Goal: Task Accomplishment & Management: Manage account settings

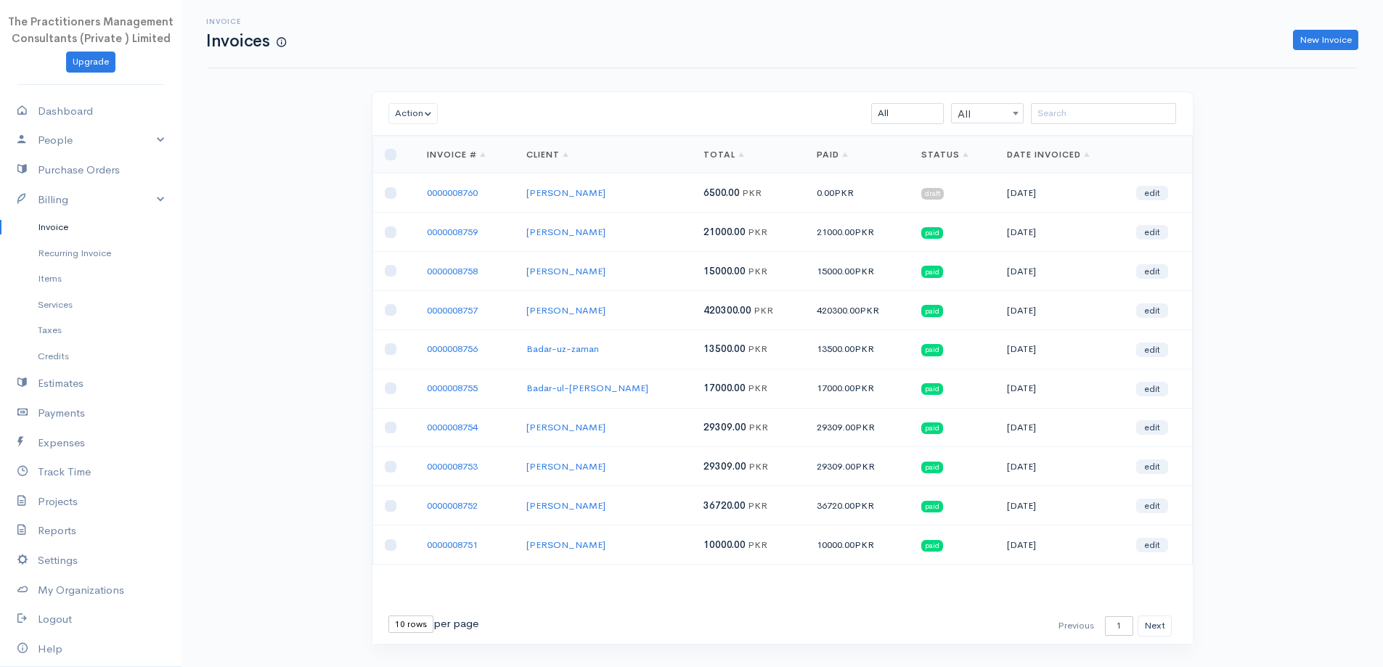
drag, startPoint x: 470, startPoint y: 203, endPoint x: 456, endPoint y: 180, distance: 26.4
click at [464, 193] on td "0000008760" at bounding box center [464, 192] width 99 height 39
click at [456, 180] on td "0000008760" at bounding box center [464, 192] width 99 height 39
click at [455, 188] on link "0000008760" at bounding box center [452, 193] width 51 height 12
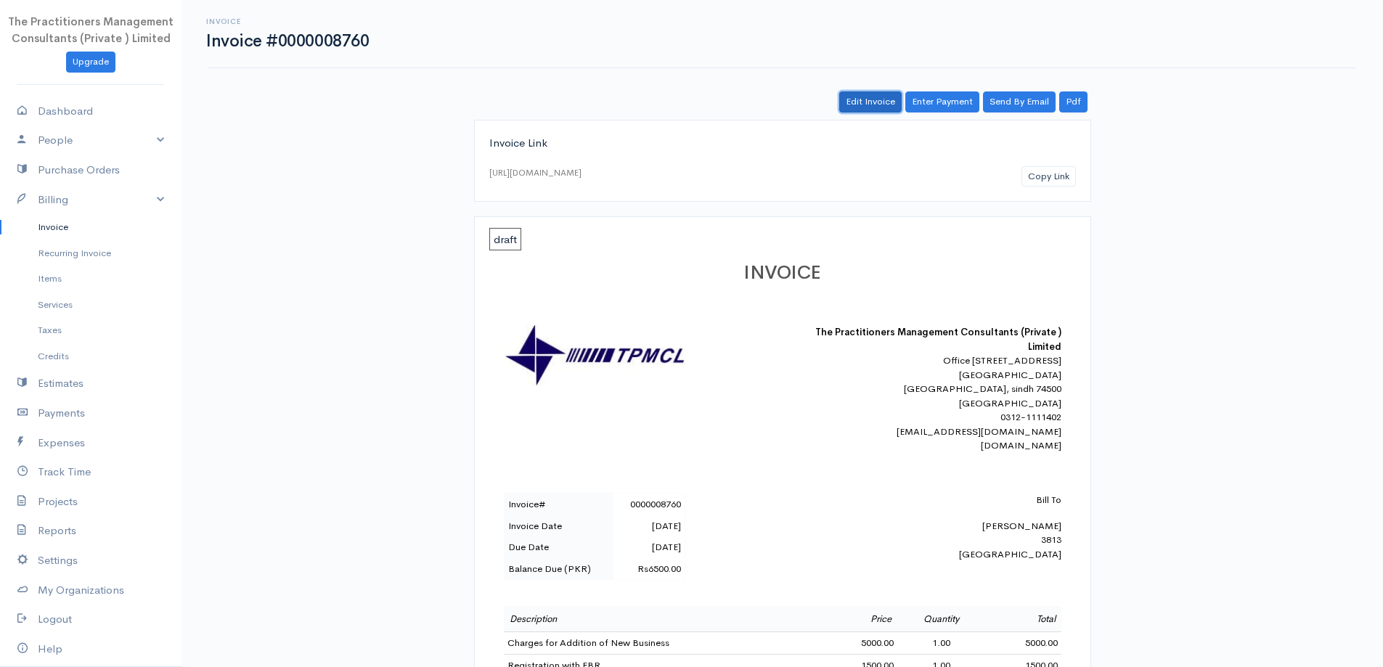
click at [863, 105] on link "Edit Invoice" at bounding box center [870, 101] width 62 height 21
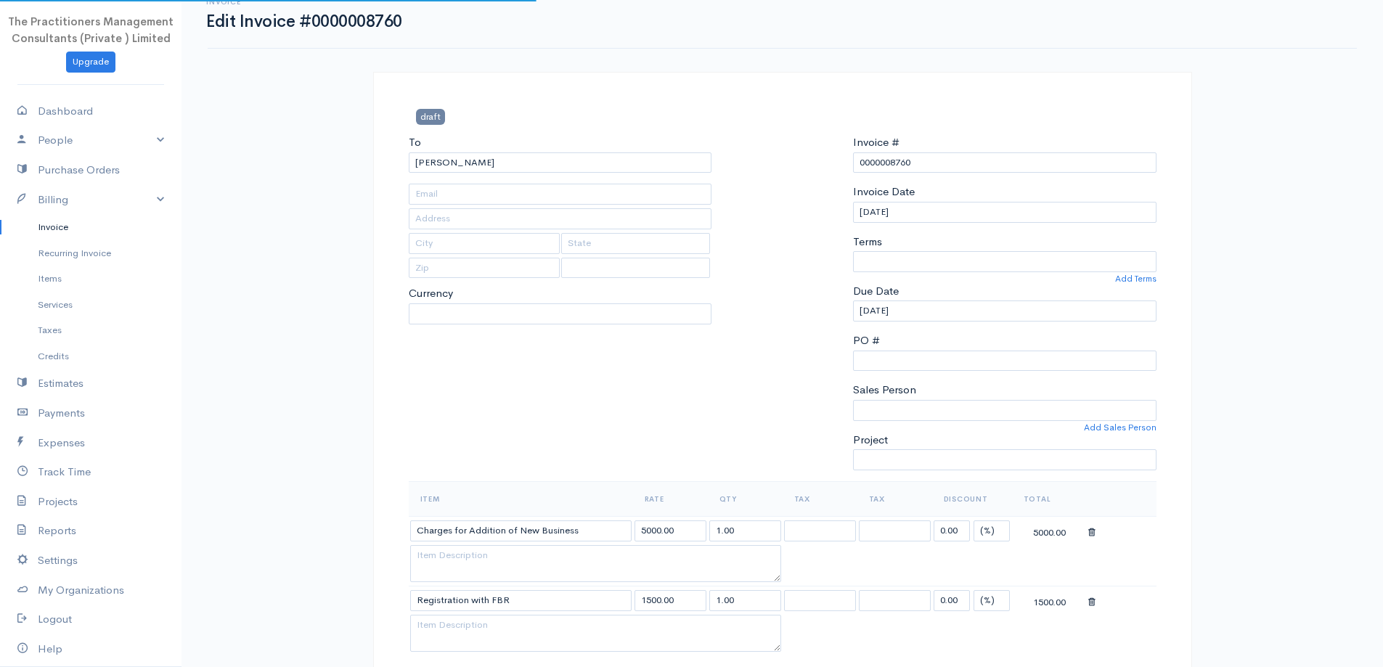
type input "[PHONE_NUMBER]"
type input "3813"
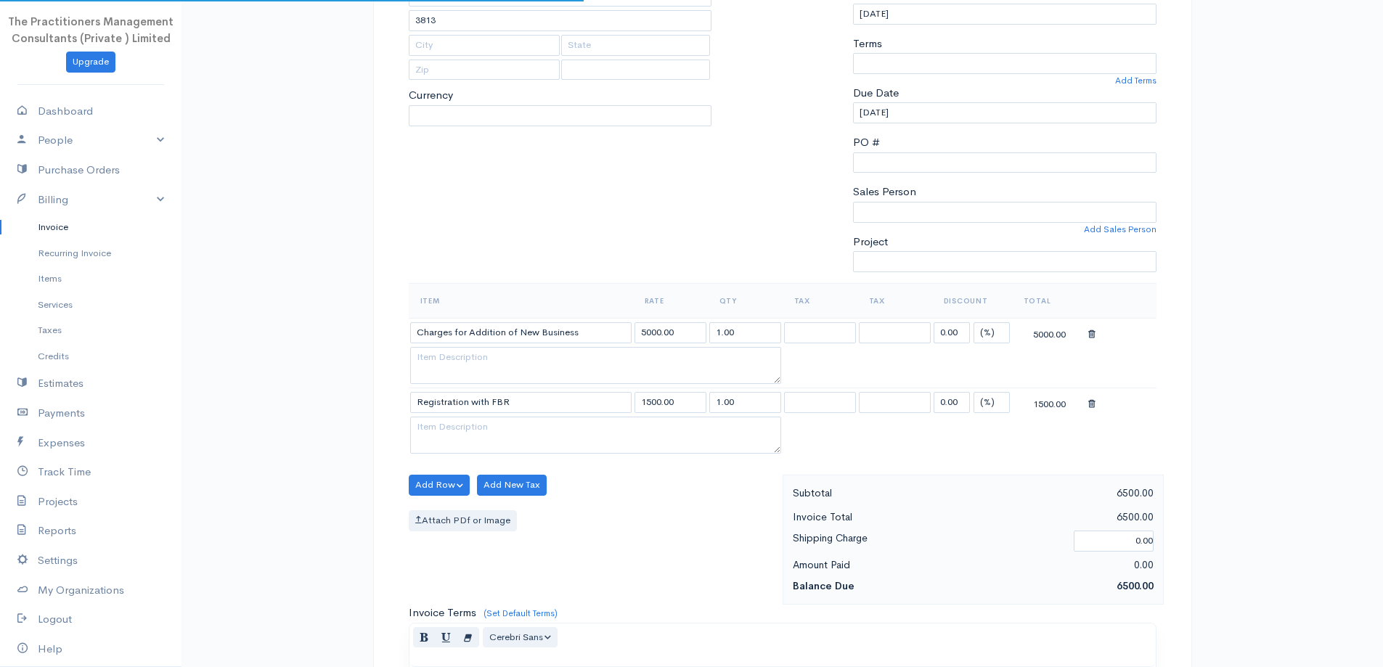
select select
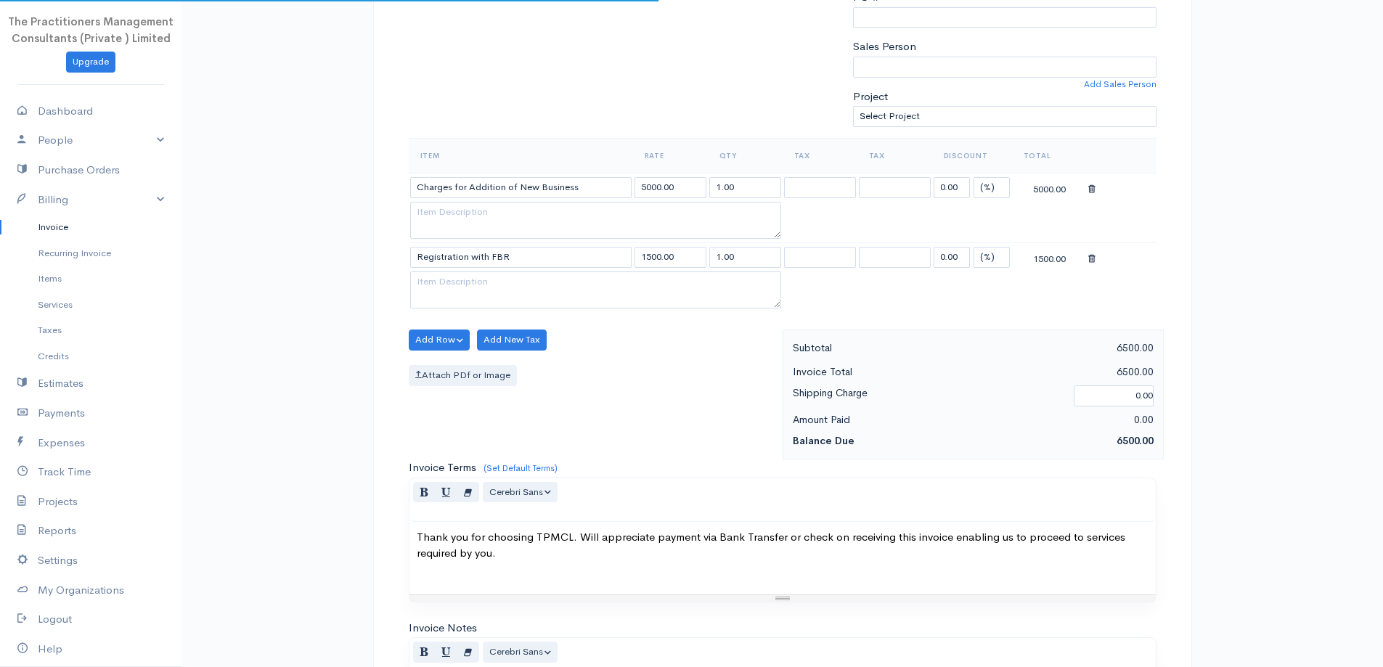
select select "[GEOGRAPHIC_DATA]"
select select "PKR"
select select "0"
click at [1089, 258] on icon at bounding box center [1091, 259] width 7 height 10
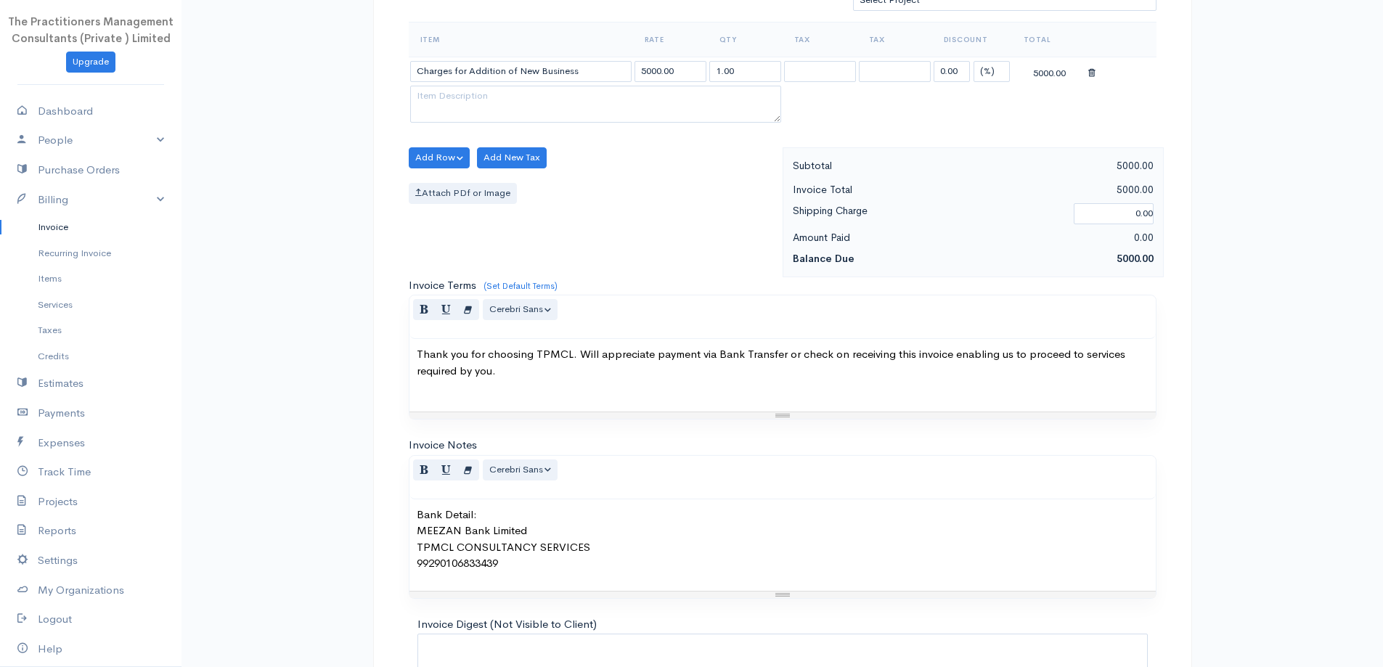
scroll to position [610, 0]
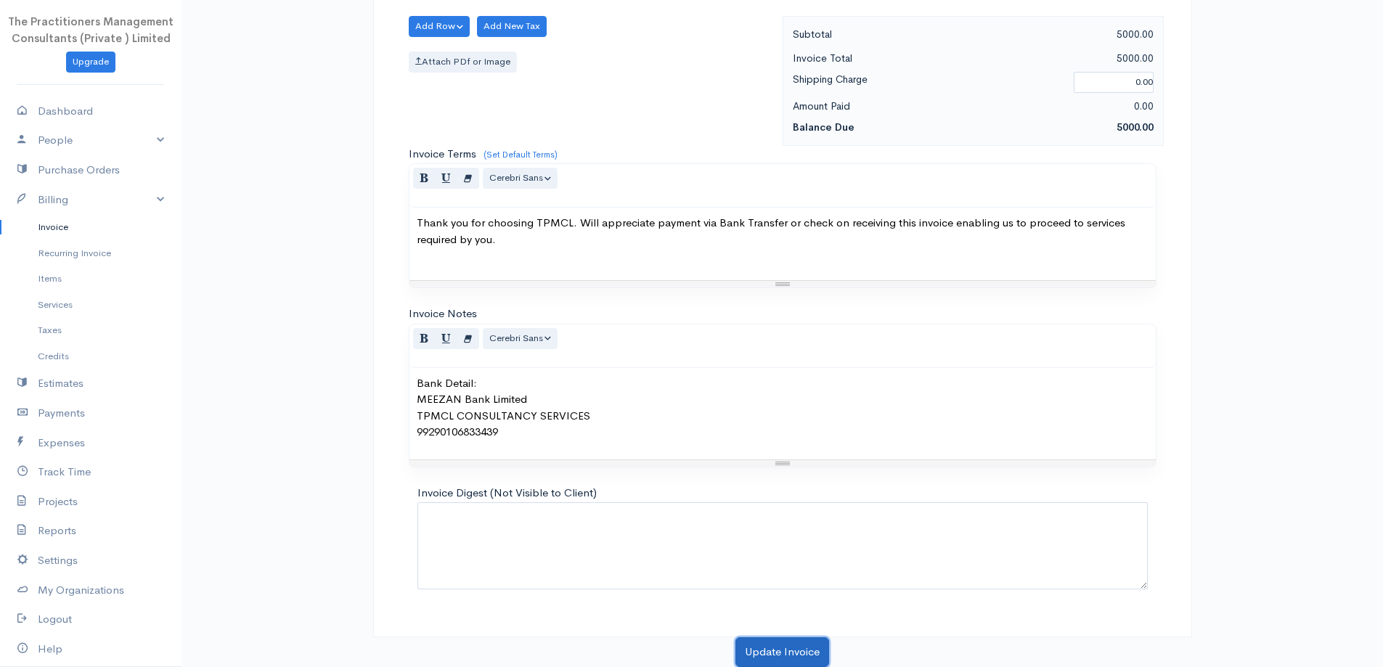
click at [775, 653] on button "Update Invoice" at bounding box center [782, 652] width 94 height 30
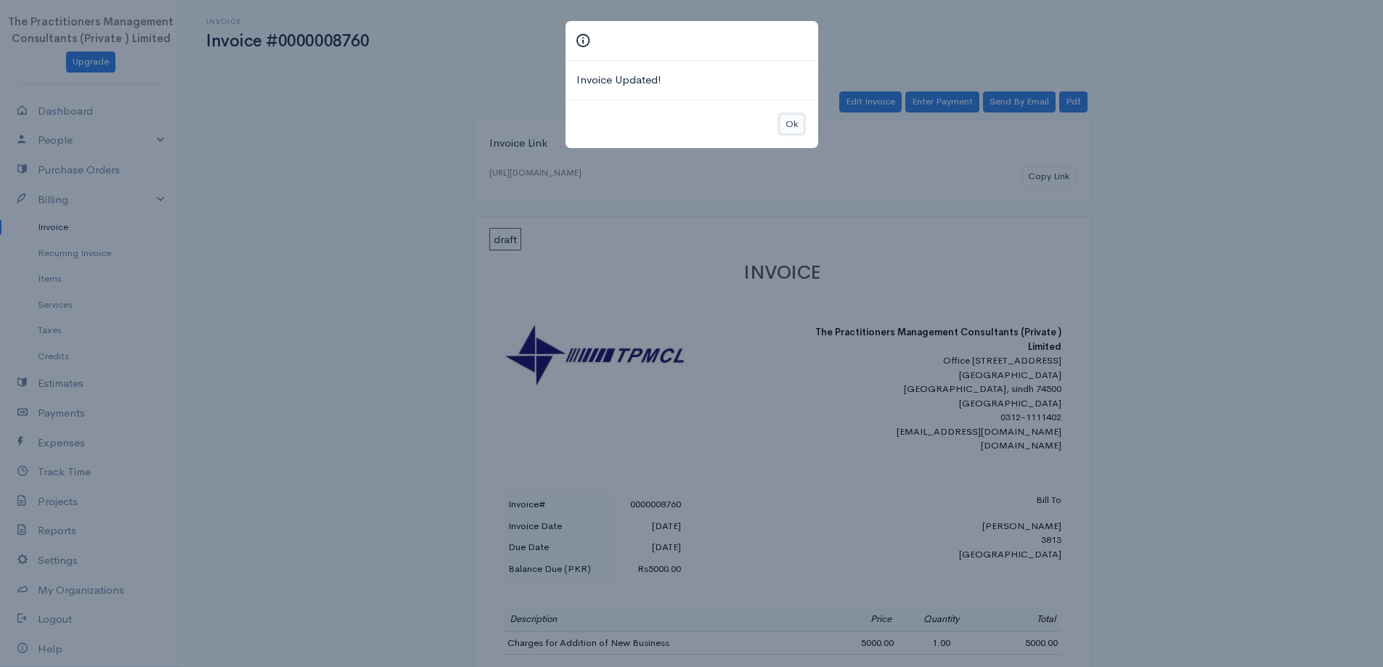
click at [789, 126] on button "Ok" at bounding box center [791, 124] width 25 height 21
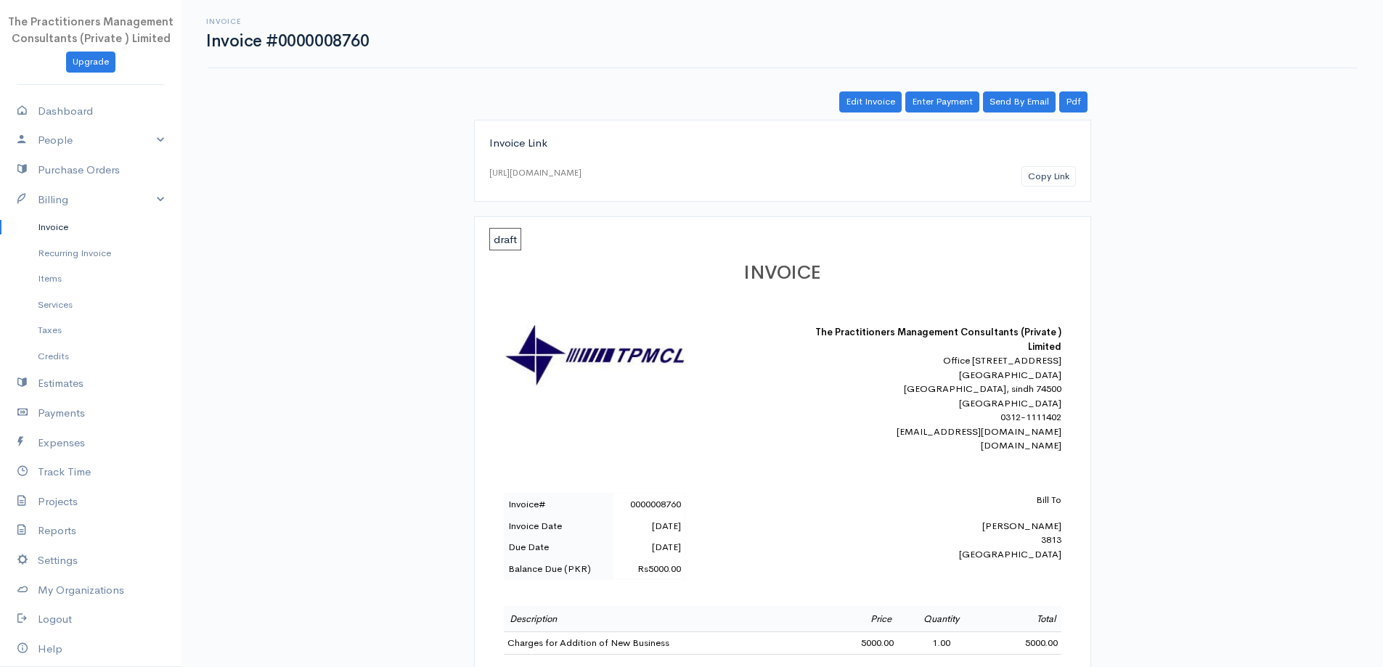
click at [52, 228] on link "Invoice" at bounding box center [90, 227] width 181 height 26
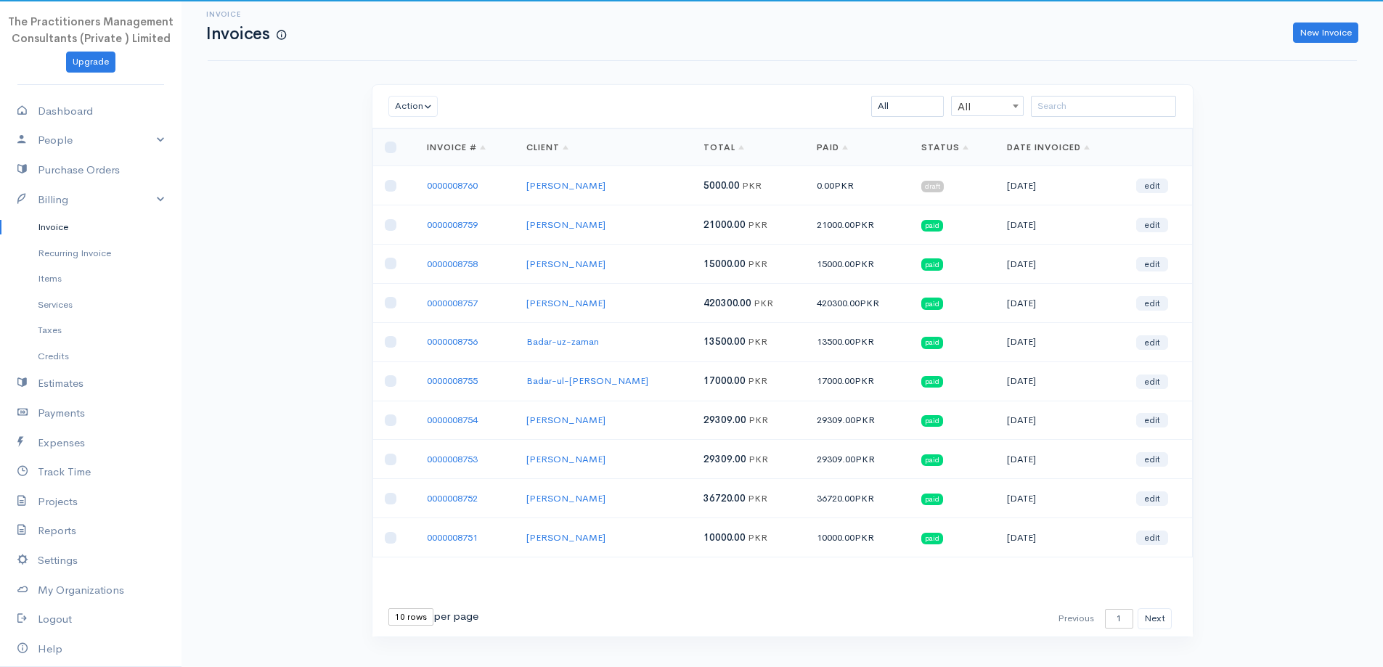
scroll to position [31, 0]
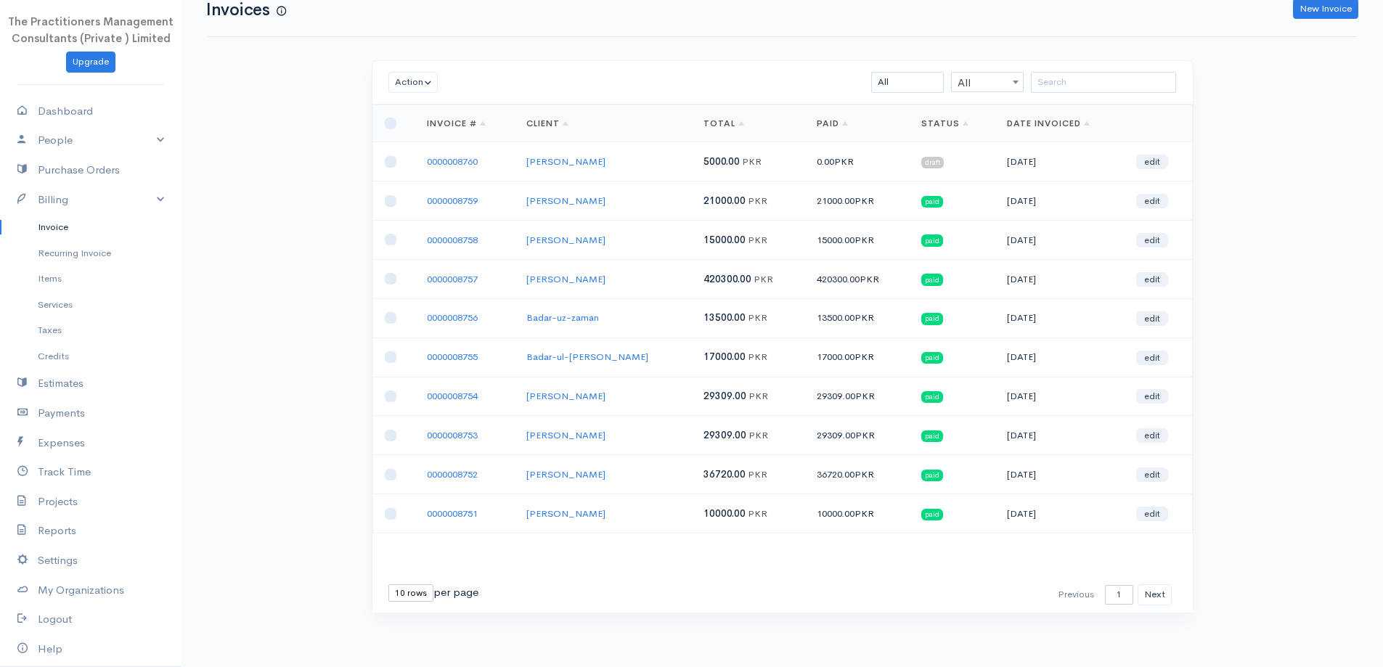
click at [420, 596] on select "10 rows 25 rows 50 rows" at bounding box center [410, 592] width 45 height 17
select select "50"
click at [388, 584] on select "10 rows 25 rows 50 rows" at bounding box center [410, 592] width 45 height 17
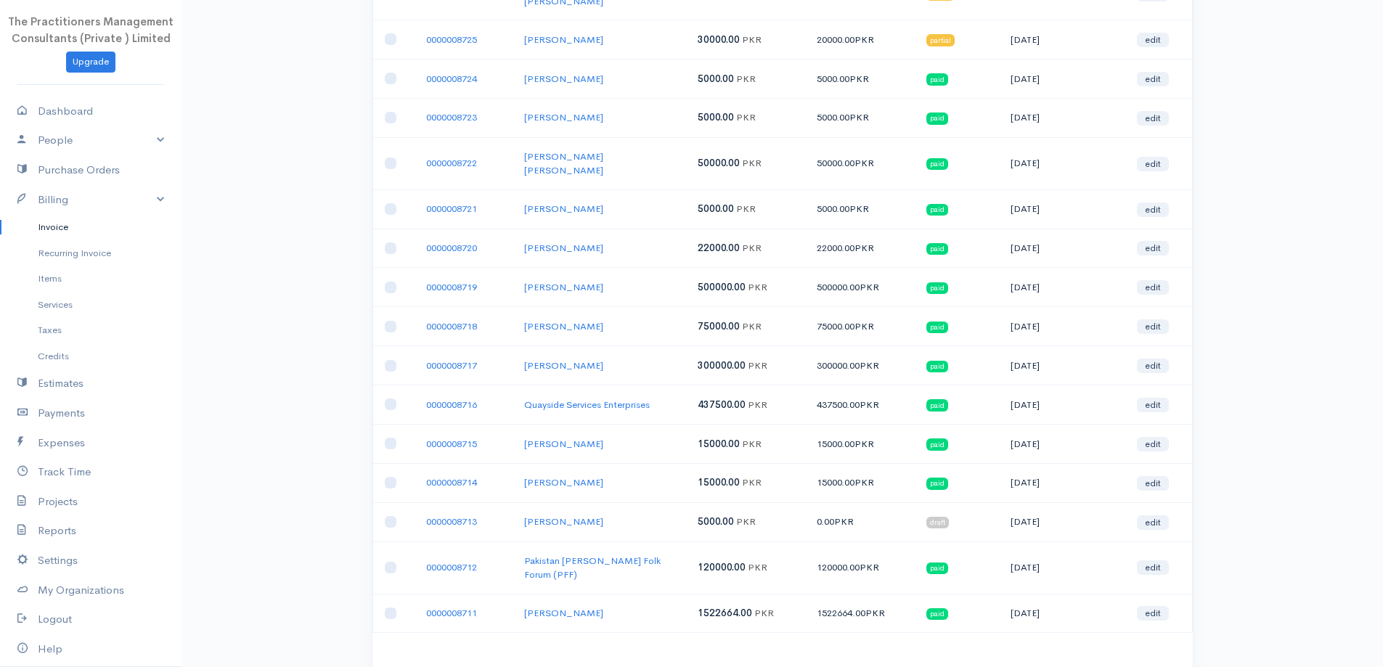
scroll to position [1595, 0]
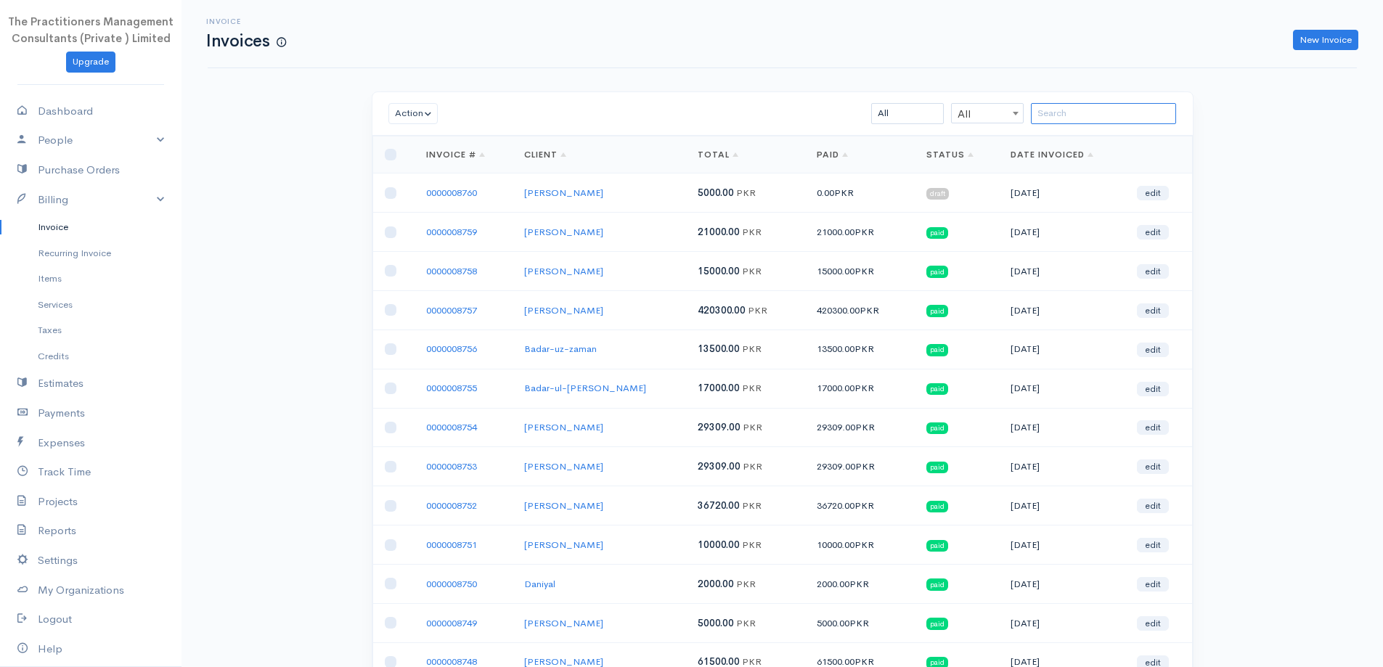
click at [1081, 118] on input "search" at bounding box center [1103, 113] width 145 height 21
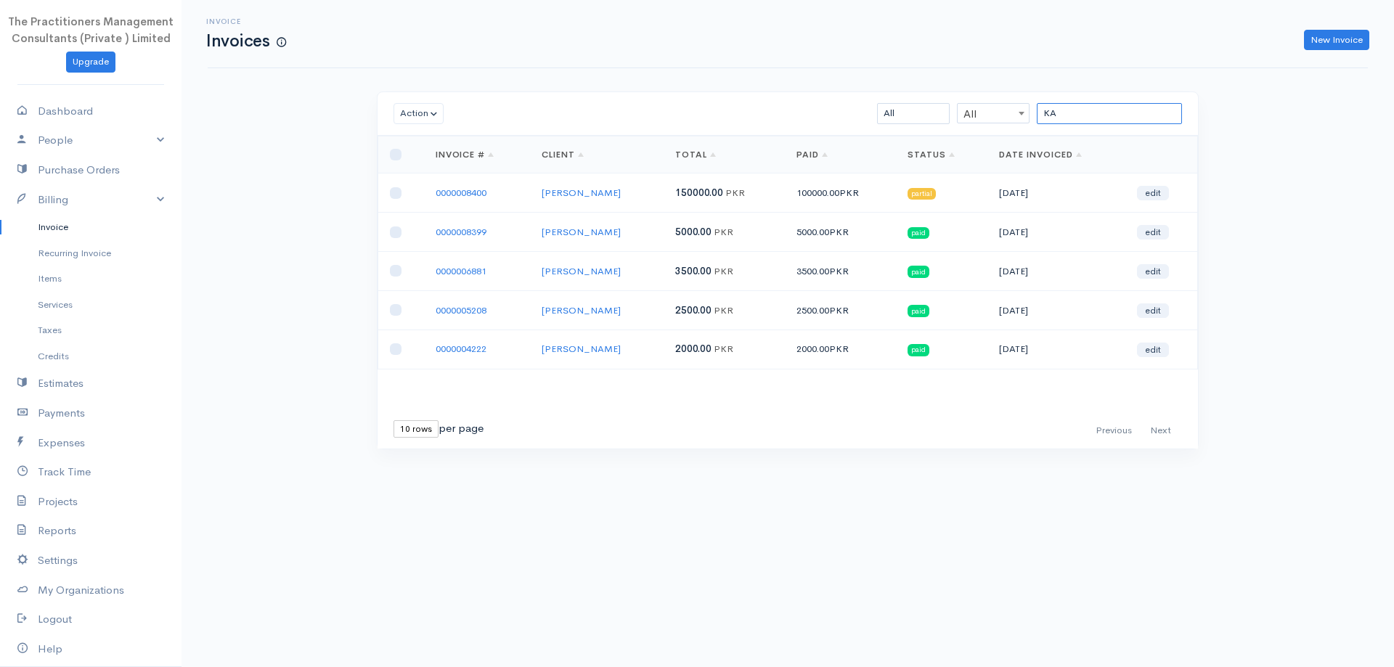
type input "K"
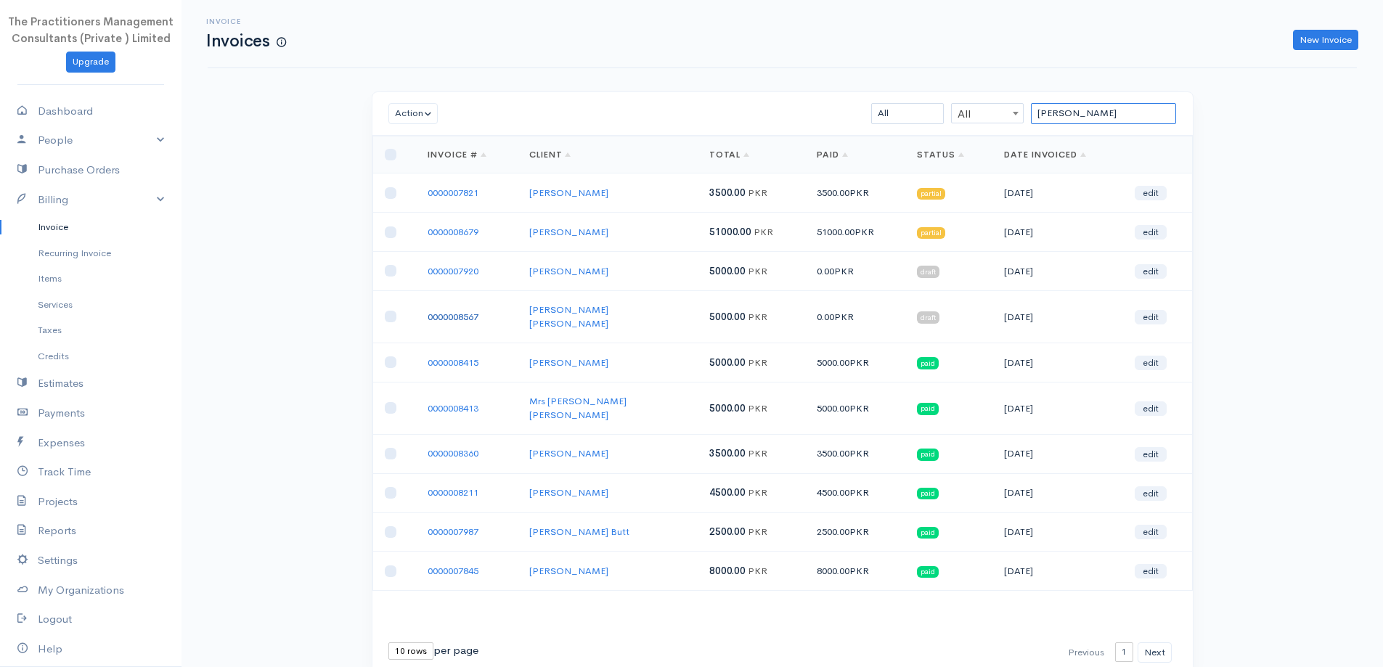
type input "Adnan Ali"
click at [474, 314] on link "0000008567" at bounding box center [453, 317] width 51 height 12
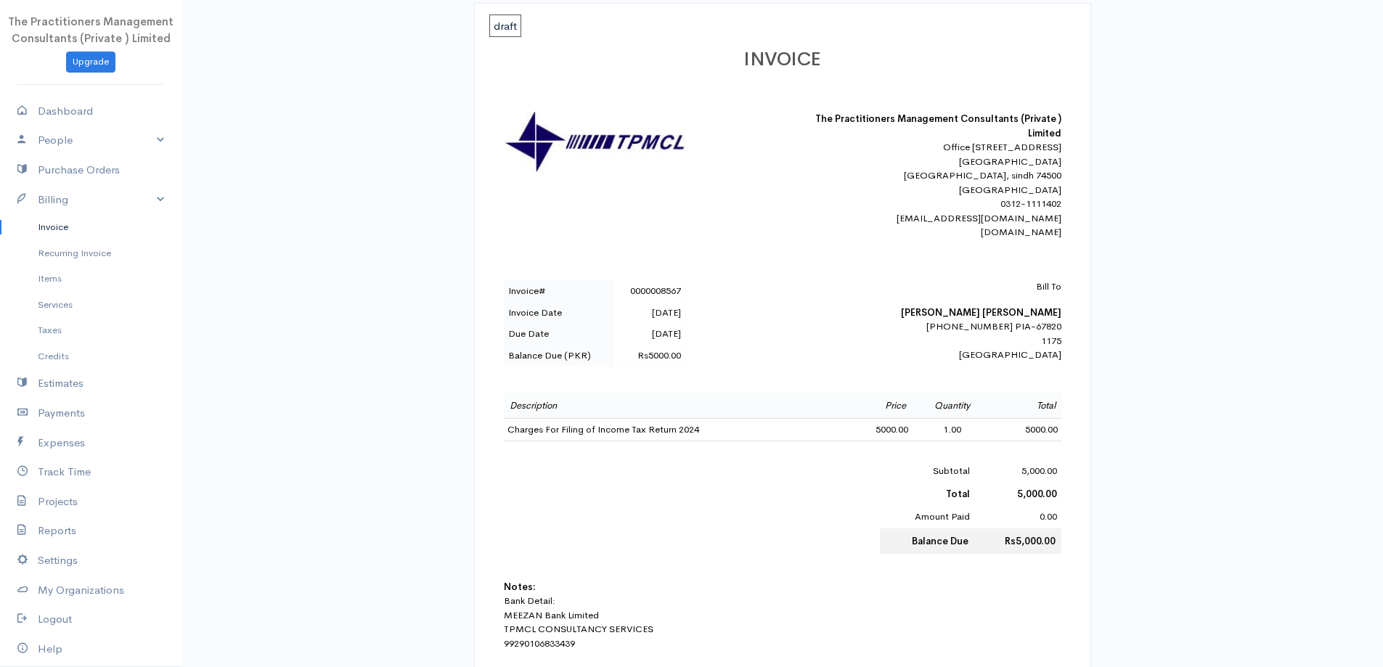
scroll to position [218, 0]
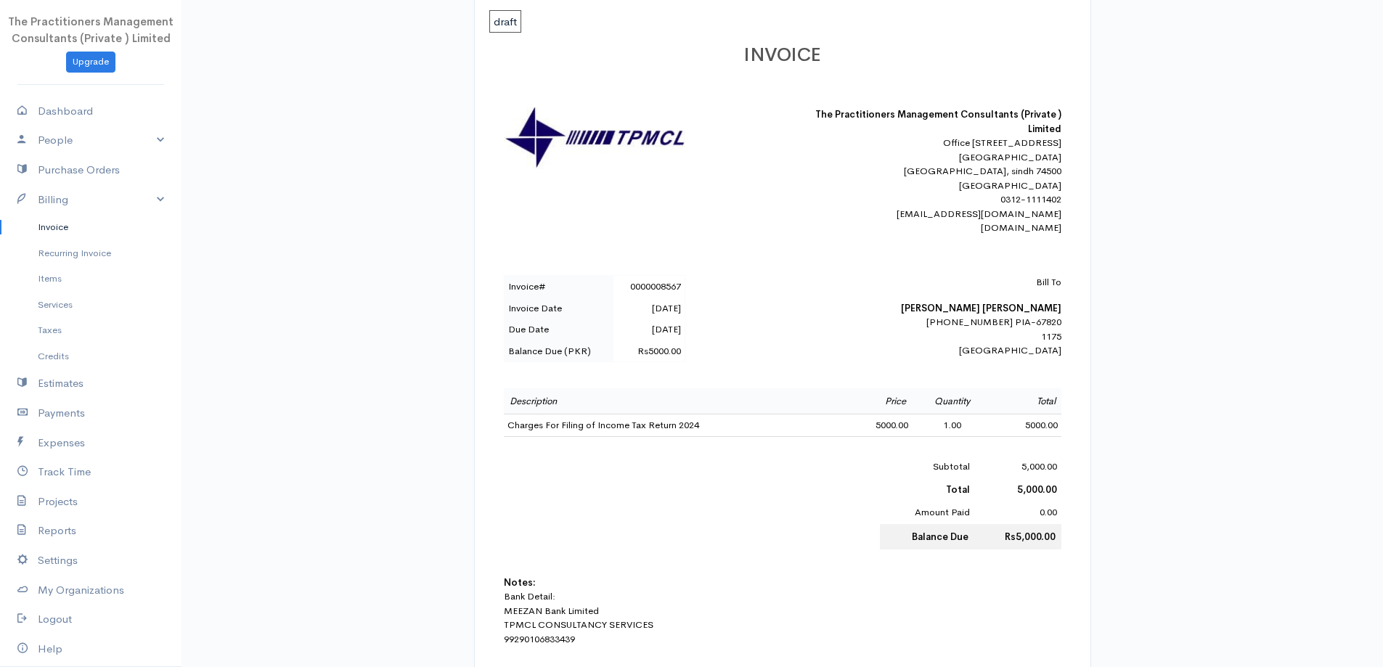
click at [63, 223] on link "Invoice" at bounding box center [90, 227] width 181 height 26
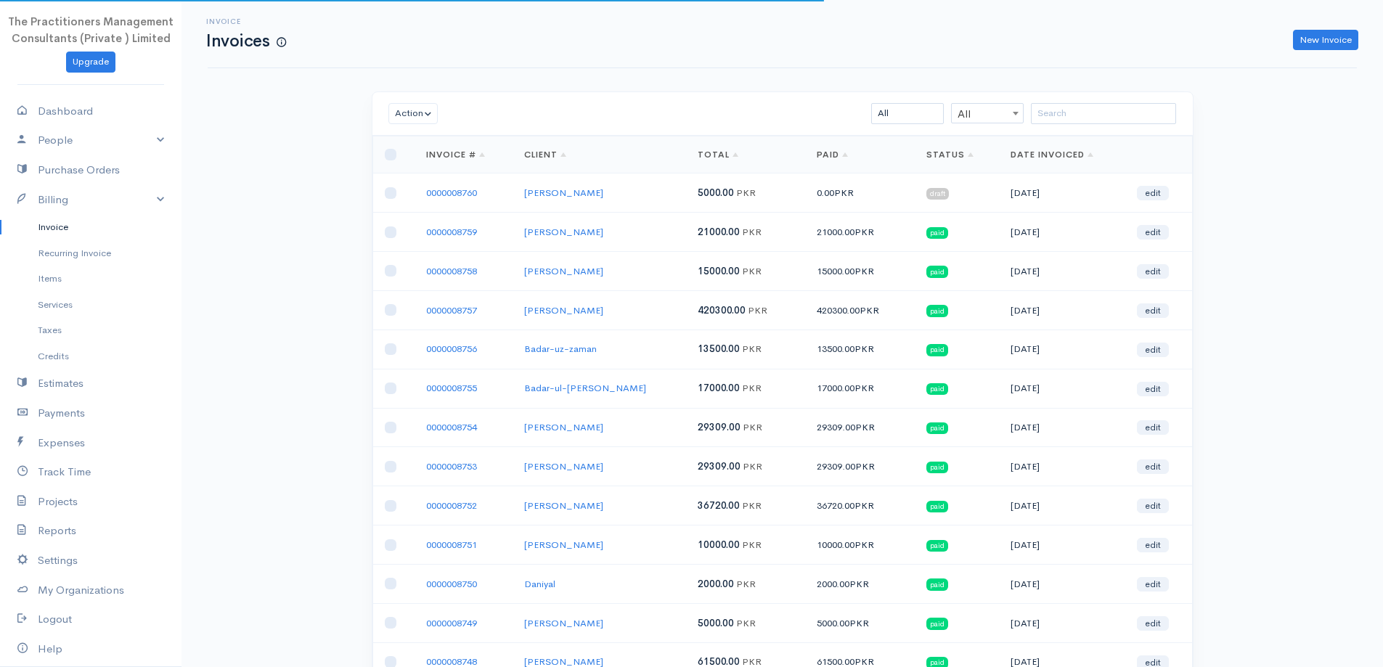
click at [1084, 100] on div "Action Archive Delete Download PDF Send Mark as Sent Mark Un-Sent Enter Payment…" at bounding box center [782, 114] width 820 height 44
click at [1063, 114] on input "search" at bounding box center [1103, 113] width 145 height 21
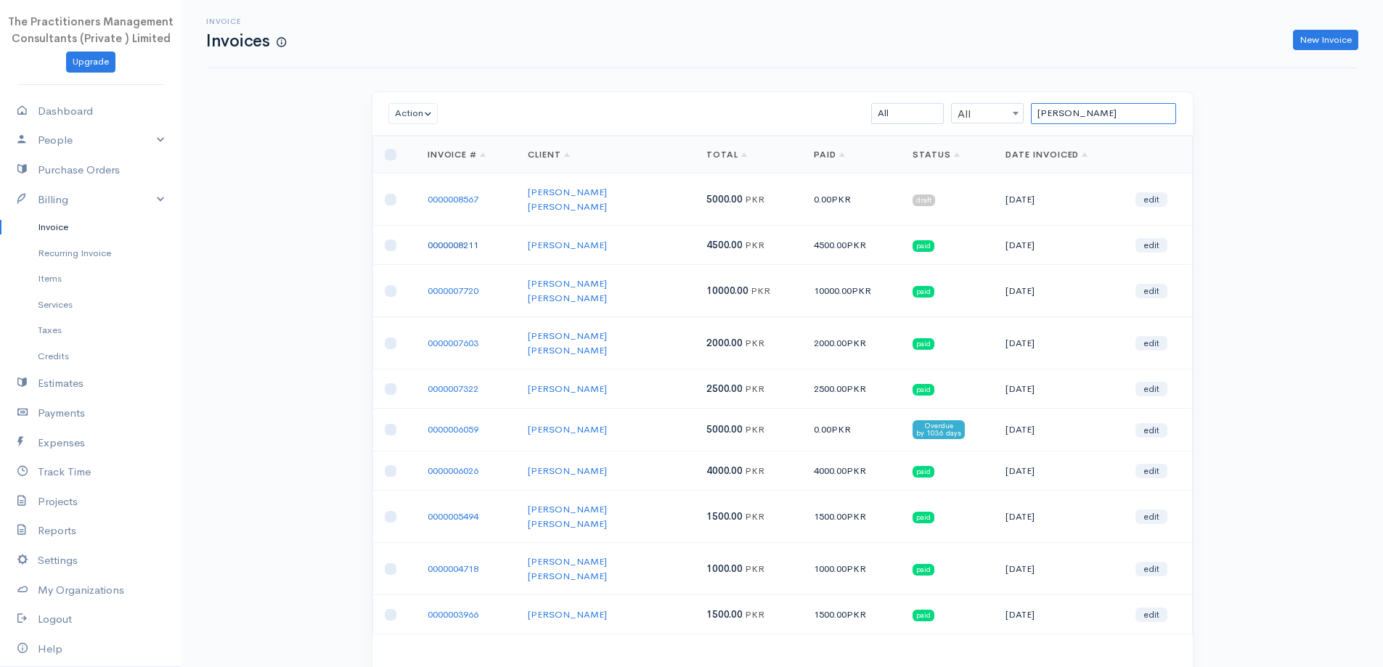
type input "adnan ali"
click at [460, 239] on link "0000008211" at bounding box center [453, 245] width 51 height 12
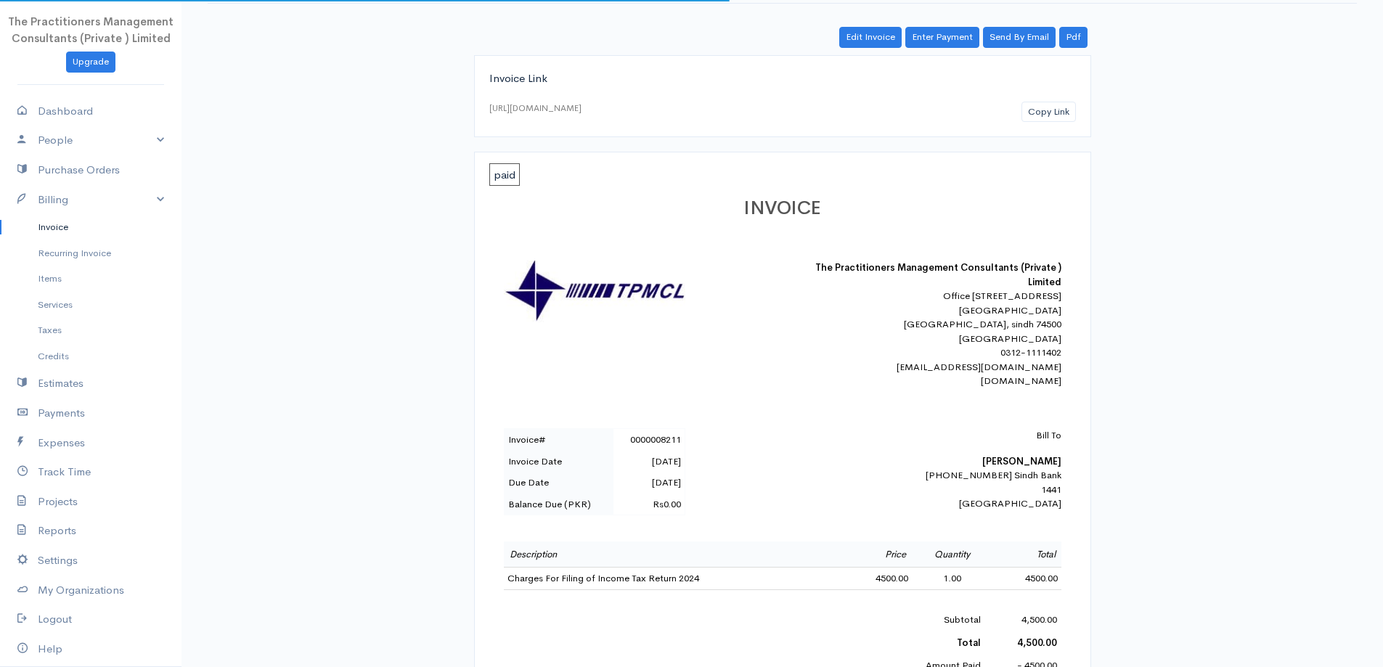
scroll to position [218, 0]
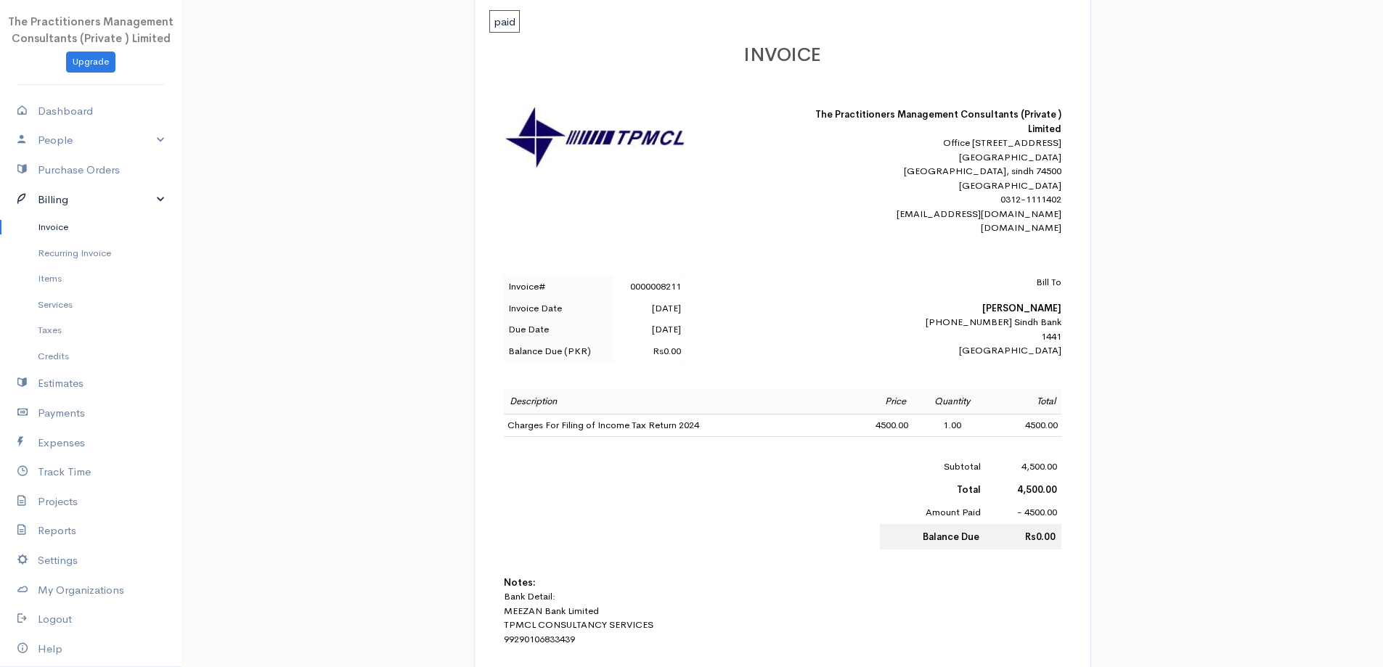
click at [42, 207] on link "Billing" at bounding box center [90, 200] width 181 height 30
click at [58, 208] on link "Billing" at bounding box center [90, 200] width 181 height 30
click at [56, 221] on link "Invoice" at bounding box center [90, 227] width 181 height 26
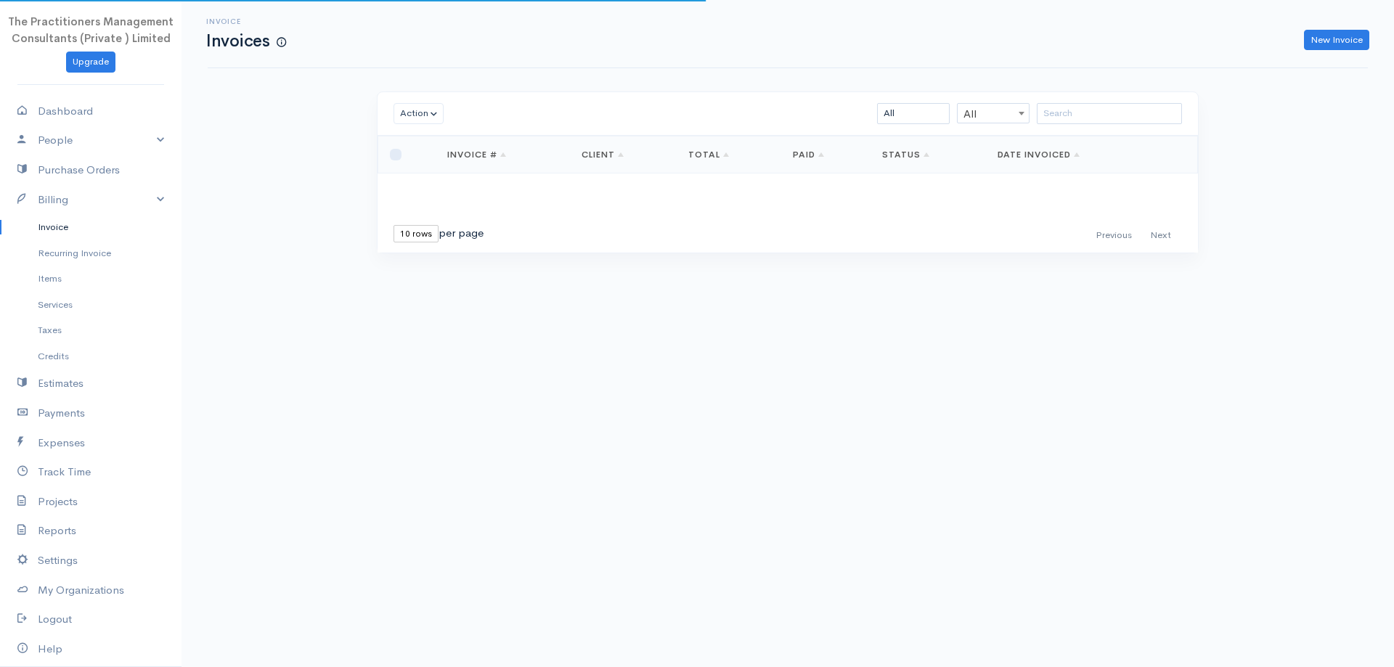
click at [1134, 125] on div "Action Archive Delete Download PDF Send Mark as Sent Mark Un-Sent Enter Payment…" at bounding box center [787, 114] width 820 height 44
click at [1132, 121] on input "search" at bounding box center [1103, 113] width 145 height 21
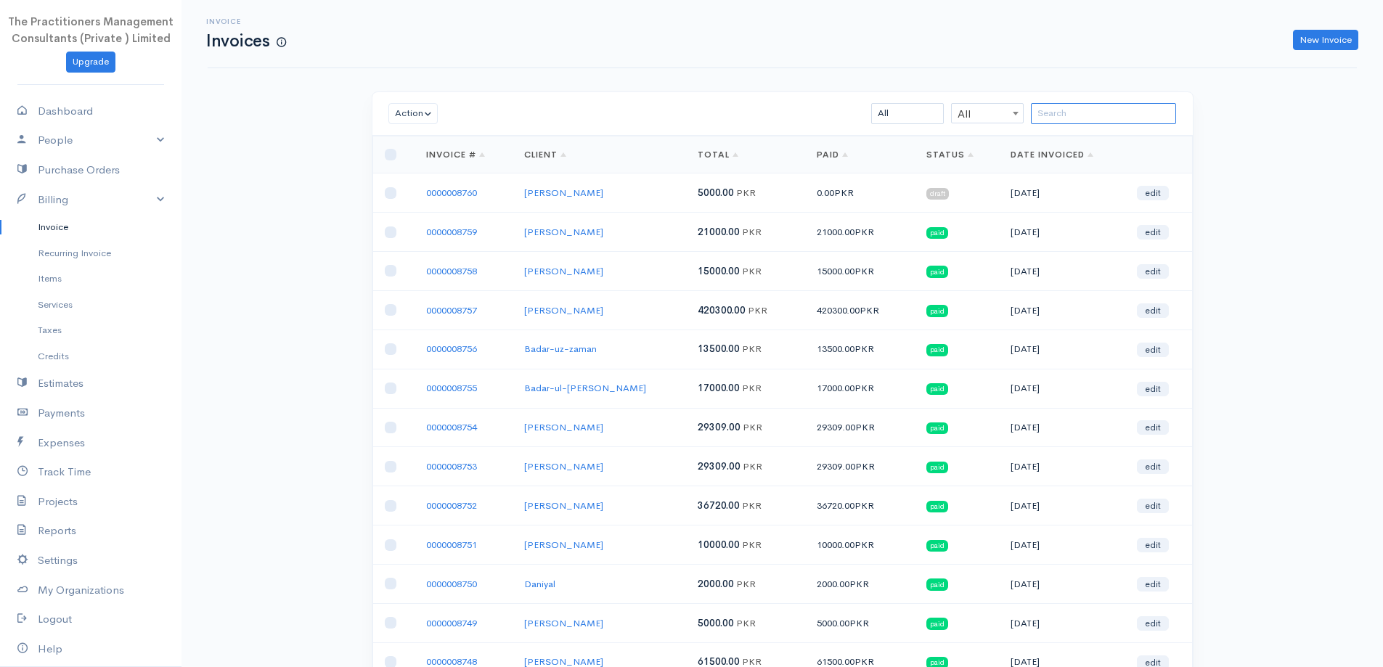
paste input "Sameer Ahmed Khan"
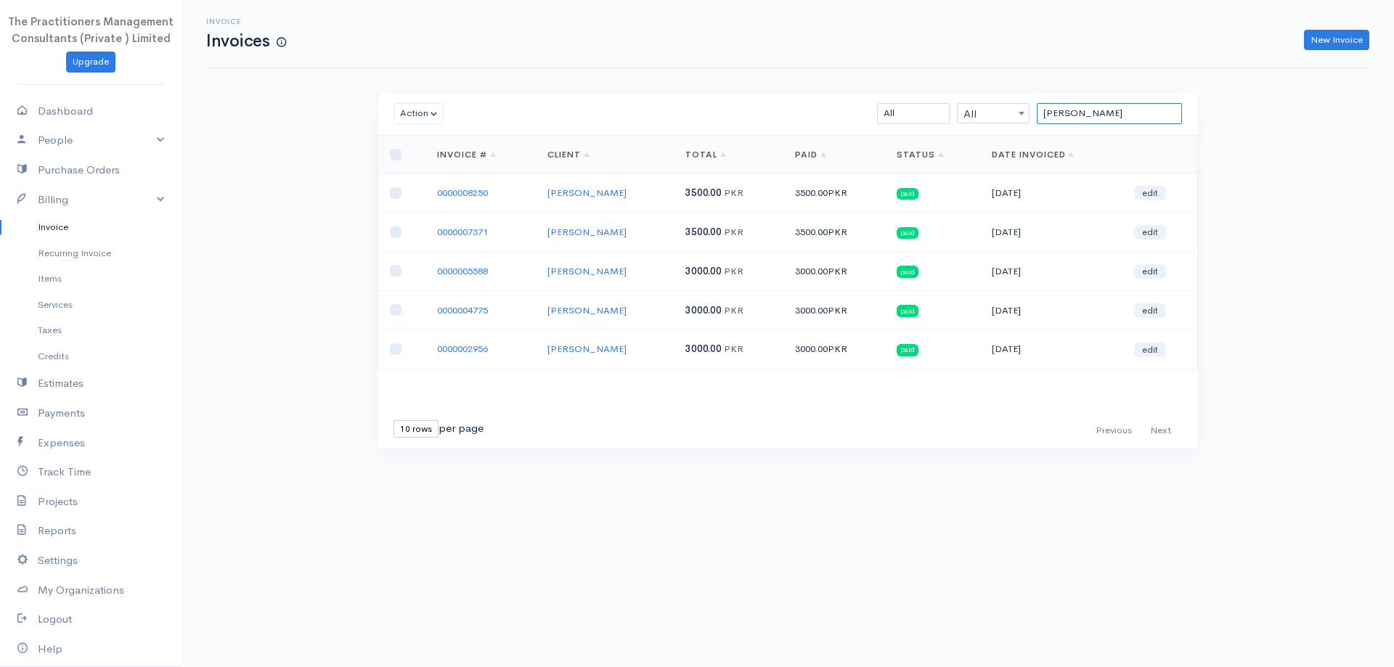
type input "Sameer Ahmed"
drag, startPoint x: 1118, startPoint y: 115, endPoint x: 932, endPoint y: 120, distance: 185.9
click at [933, 120] on div "Sameer Ahmed All All All Draft Viewed Sent Paid Partial Overdue Unpaid/Open" at bounding box center [854, 113] width 669 height 21
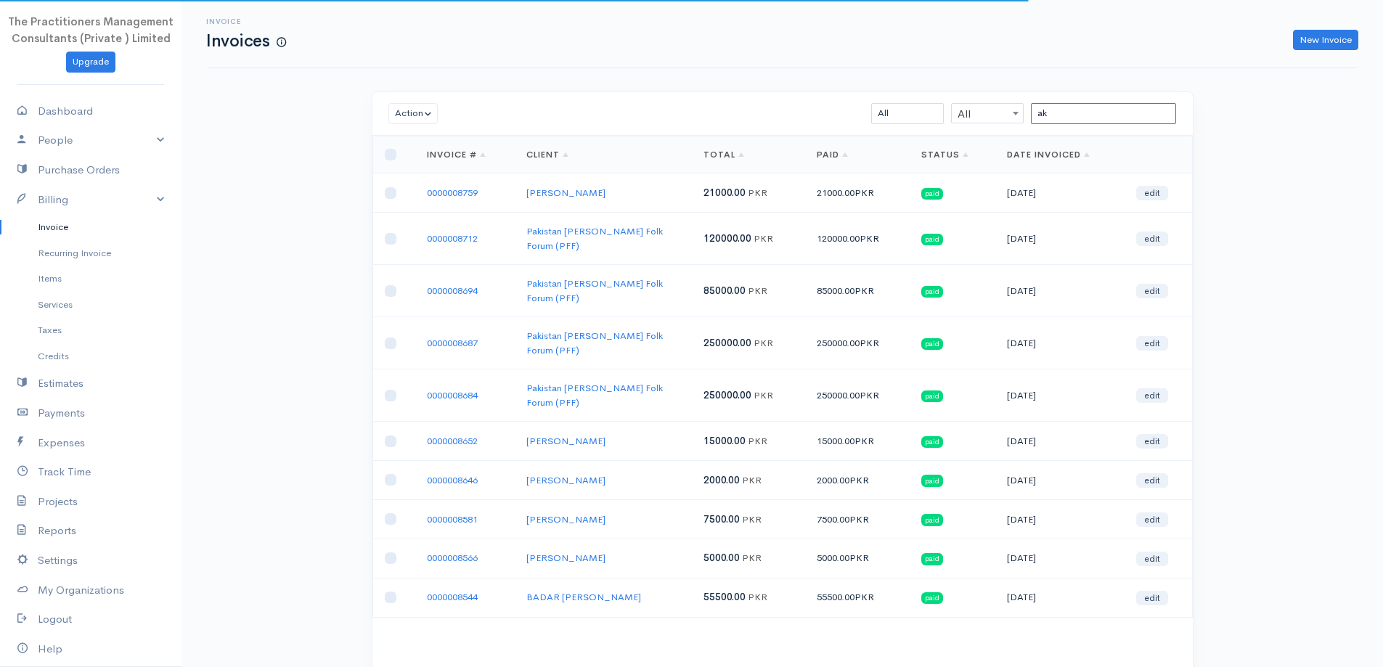
type input "a"
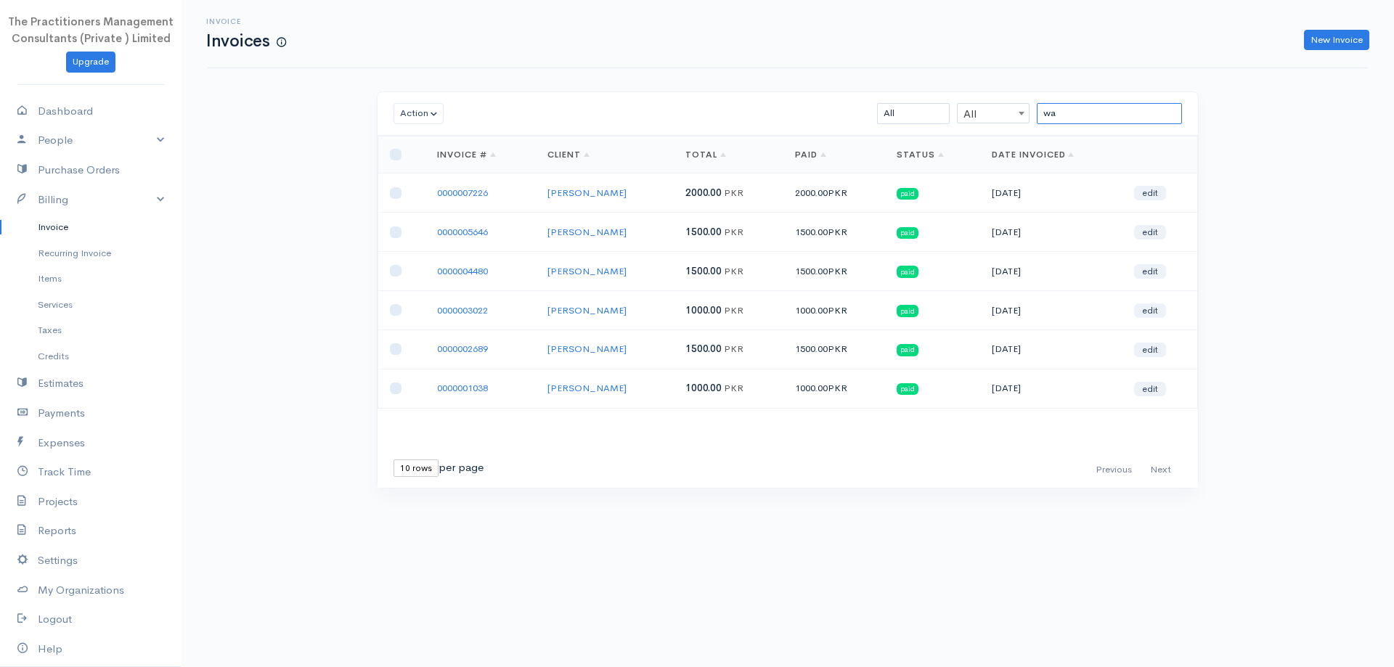
type input "w"
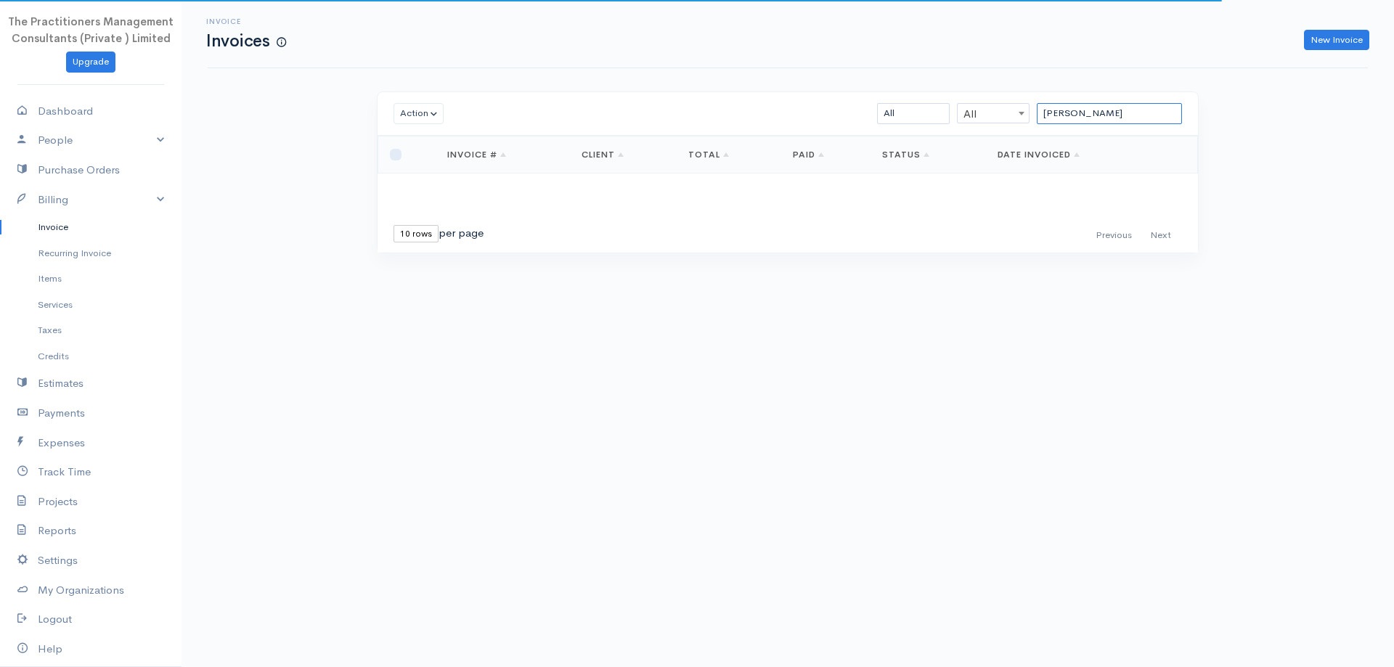
type input "rakshanda"
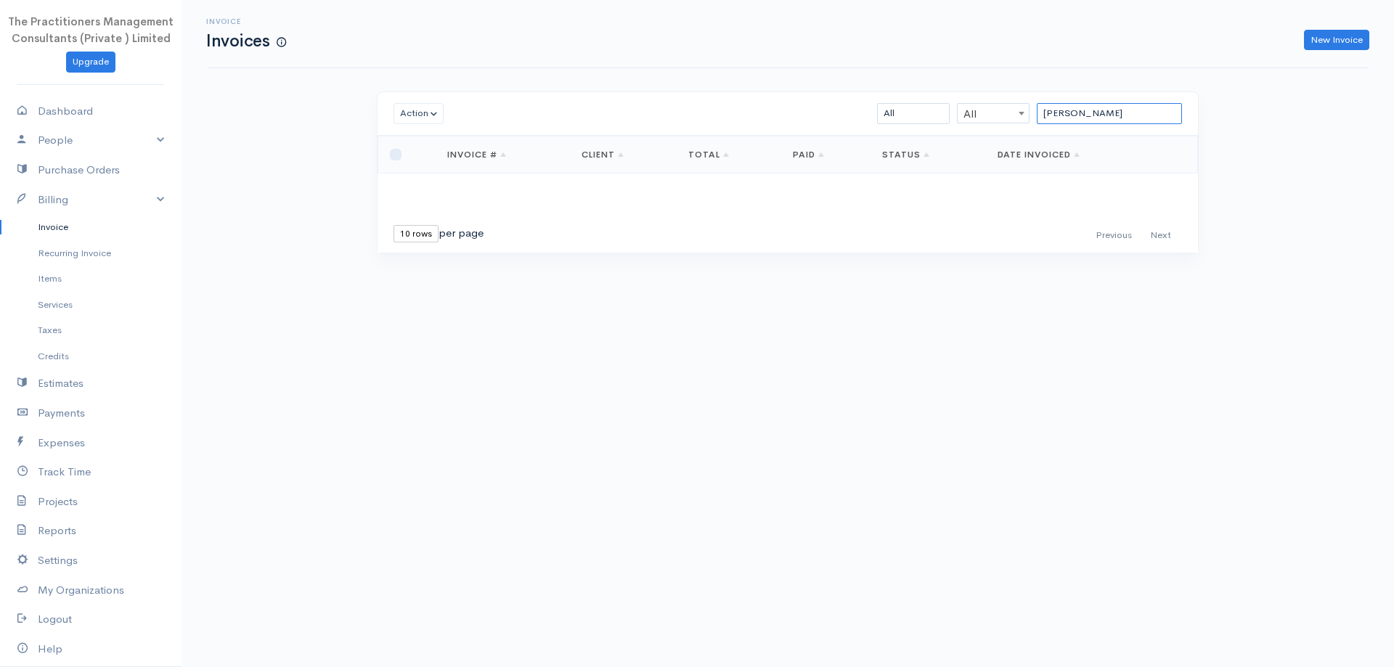
drag, startPoint x: 1098, startPoint y: 115, endPoint x: 805, endPoint y: 142, distance: 293.8
click at [805, 142] on div "Action Archive Delete Download PDF Send Mark as Sent Mark Un-Sent Enter Payment…" at bounding box center [788, 172] width 822 height 162
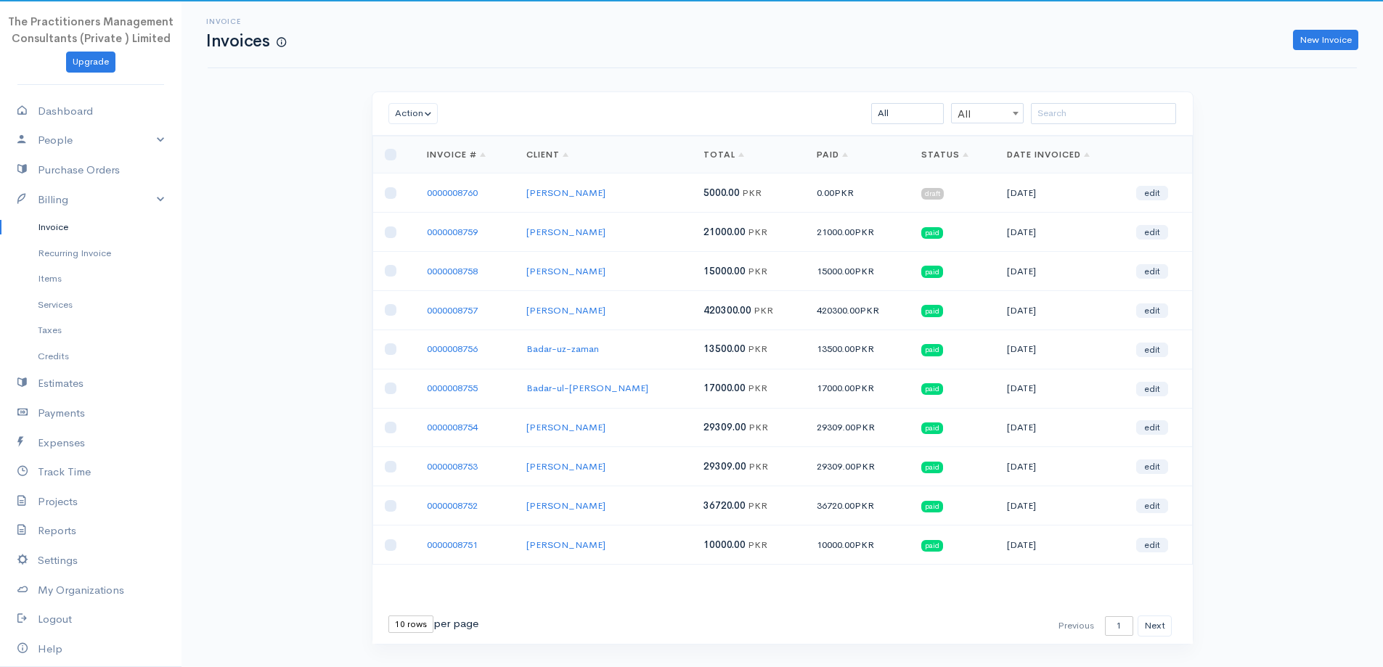
click at [67, 232] on link "Invoice" at bounding box center [90, 227] width 181 height 26
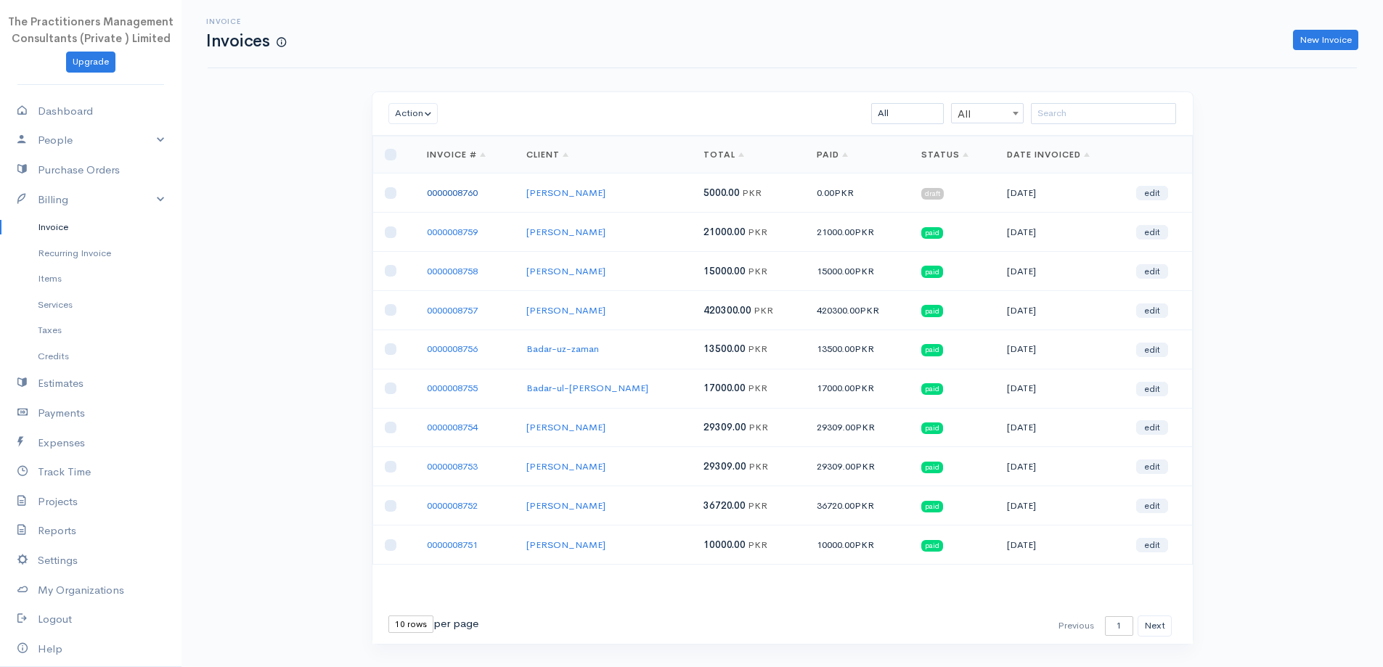
click at [449, 189] on link "0000008760" at bounding box center [452, 193] width 51 height 12
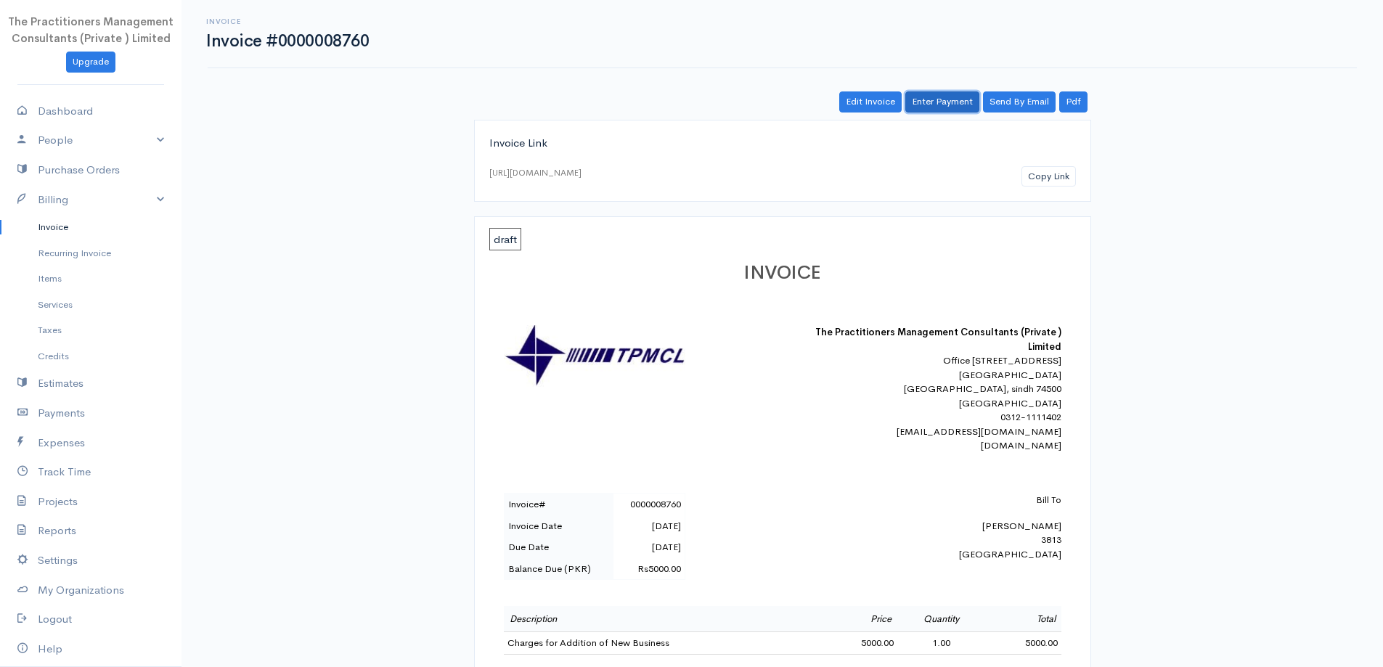
click at [967, 104] on link "Enter Payment" at bounding box center [942, 101] width 74 height 21
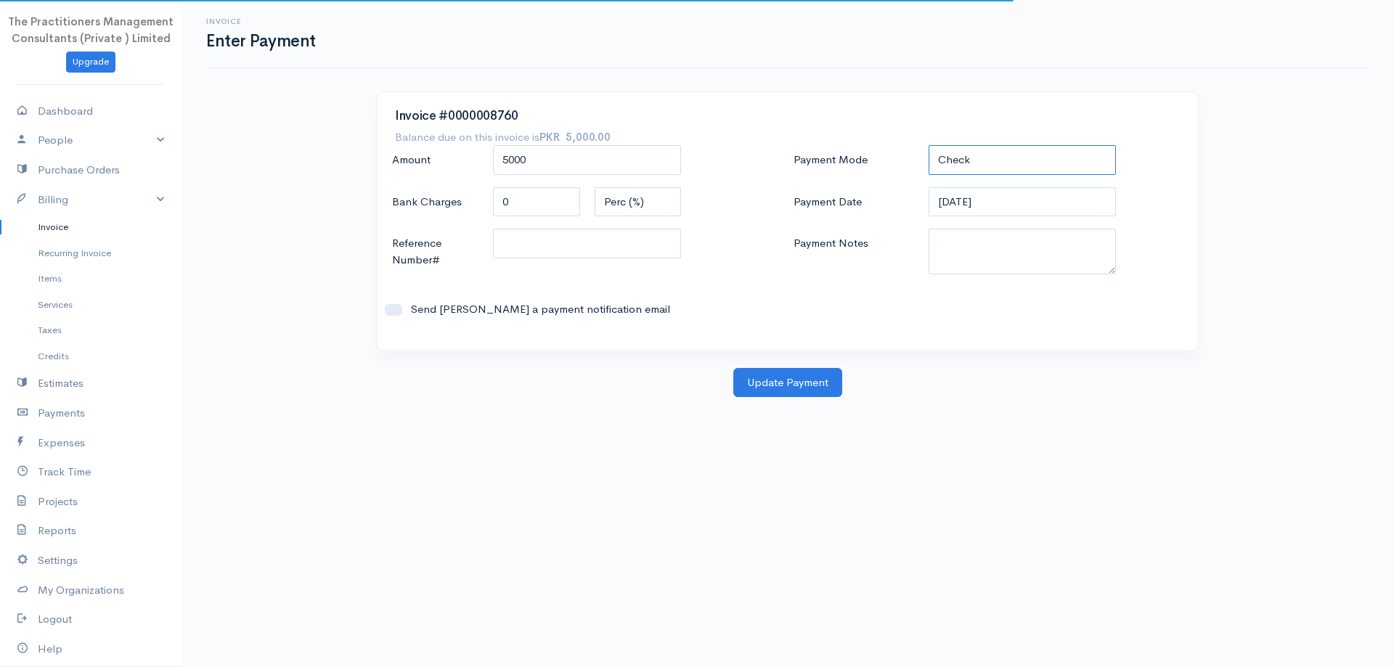
drag, startPoint x: 999, startPoint y: 165, endPoint x: 998, endPoint y: 174, distance: 8.7
click at [999, 165] on select "Check Bank Transfer Credit Cash Debit ACH VISA MASTERCARD AMEX DISCOVER DINERS …" at bounding box center [1022, 160] width 188 height 30
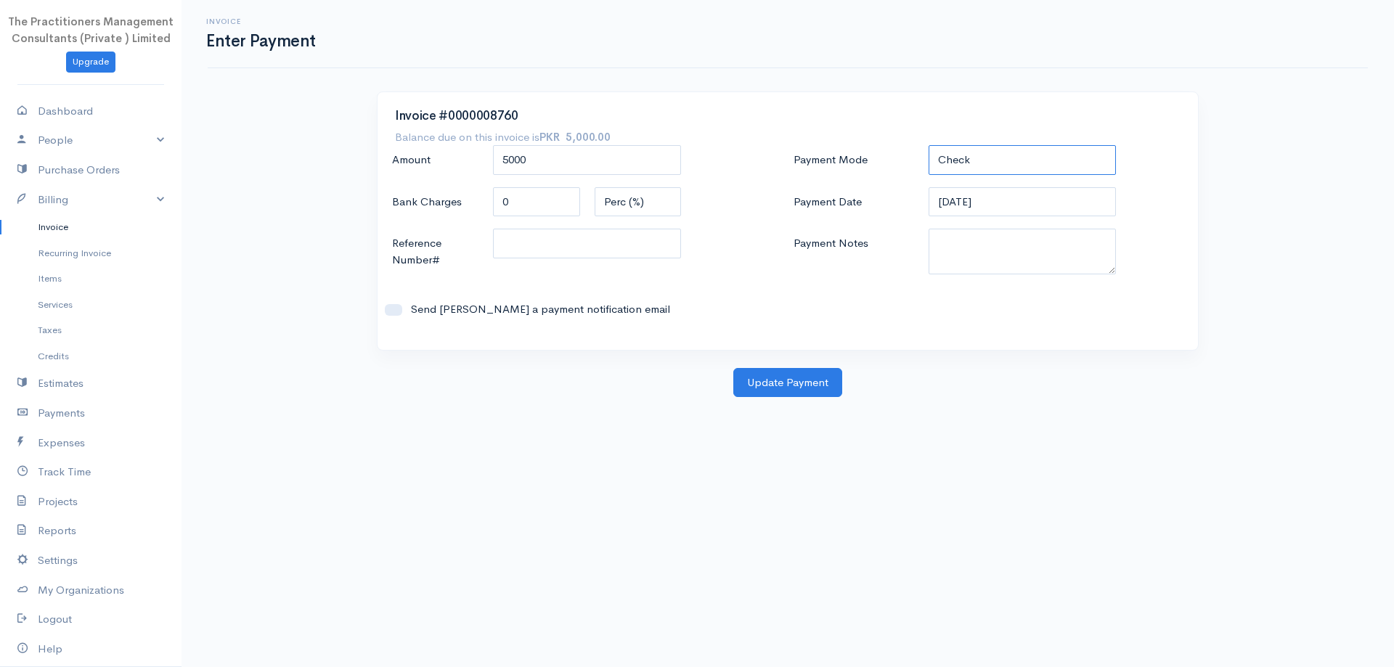
select select "Bank Transfer"
click at [928, 145] on select "Check Bank Transfer Credit Cash Debit ACH VISA MASTERCARD AMEX DISCOVER DINERS …" at bounding box center [1022, 160] width 188 height 30
click at [1014, 245] on textarea "Payment Notes" at bounding box center [1022, 252] width 188 height 46
type textarea "5872"
click at [669, 242] on input "Reference Number#" at bounding box center [587, 244] width 188 height 30
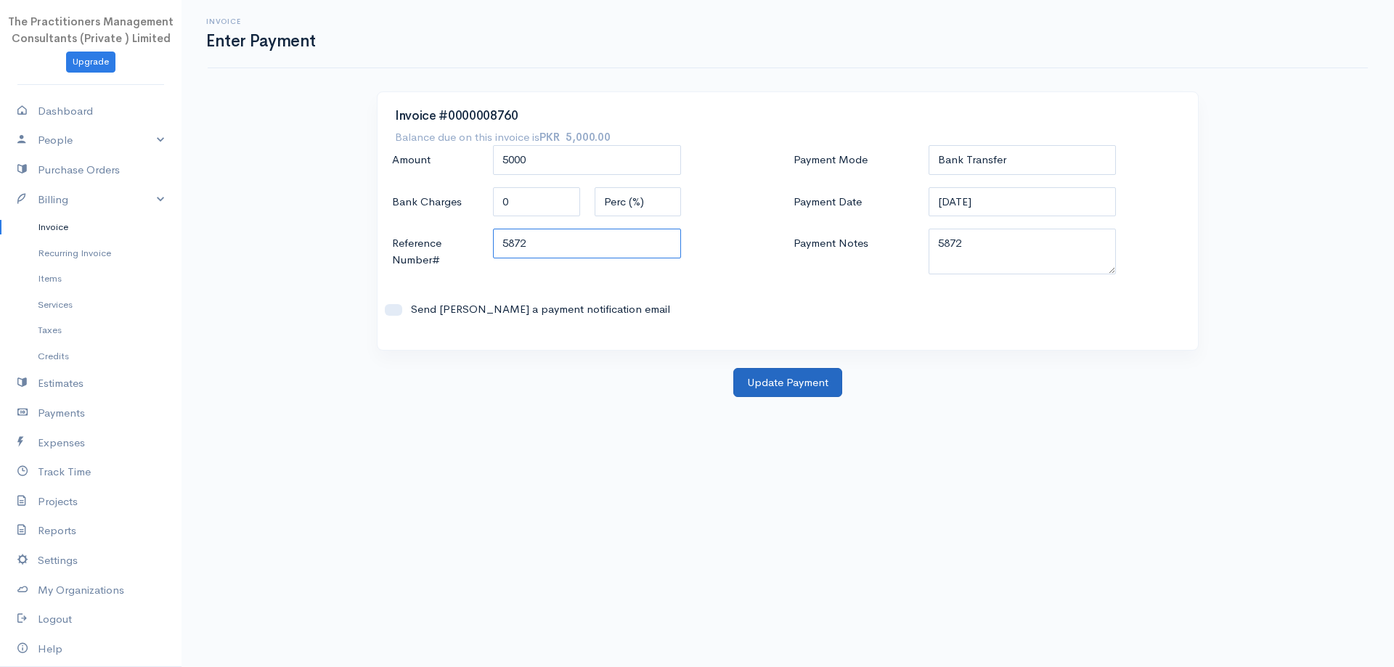
type input "5872"
click at [819, 391] on button "Update Payment" at bounding box center [787, 383] width 109 height 30
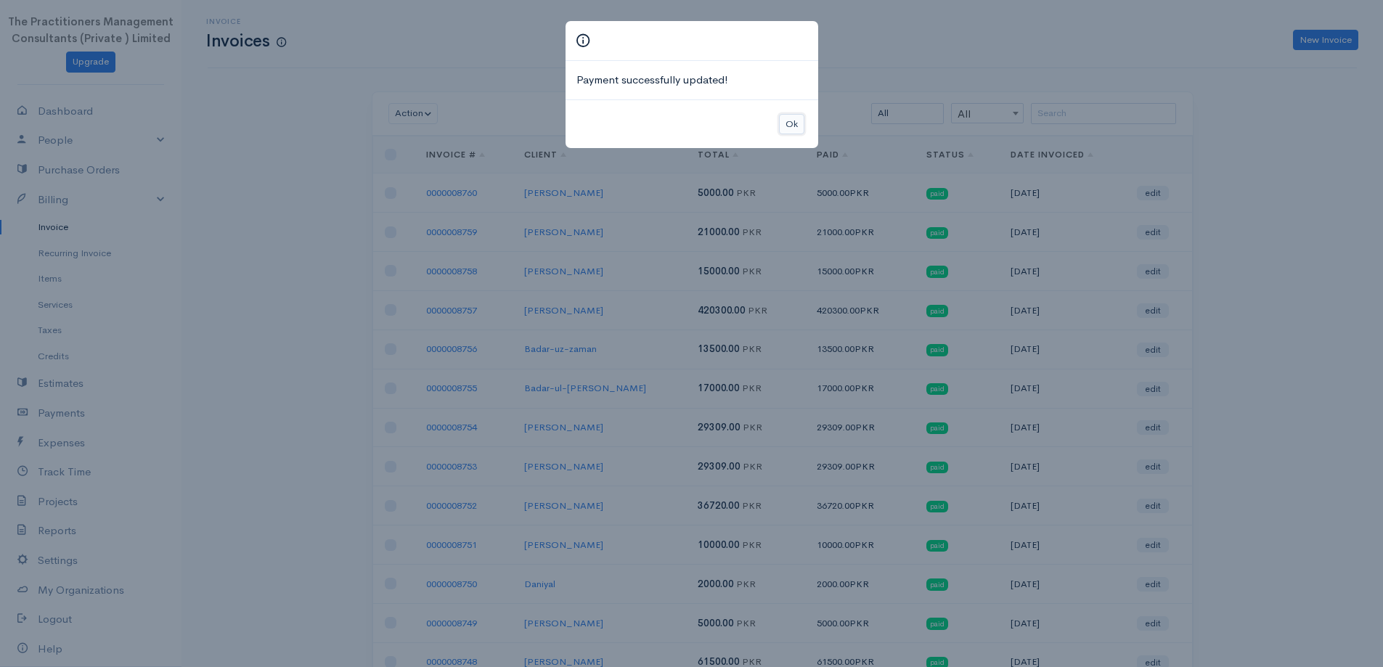
drag, startPoint x: 791, startPoint y: 118, endPoint x: 800, endPoint y: 140, distance: 24.1
click at [791, 118] on button "Ok" at bounding box center [791, 124] width 25 height 21
